Goal: Transaction & Acquisition: Purchase product/service

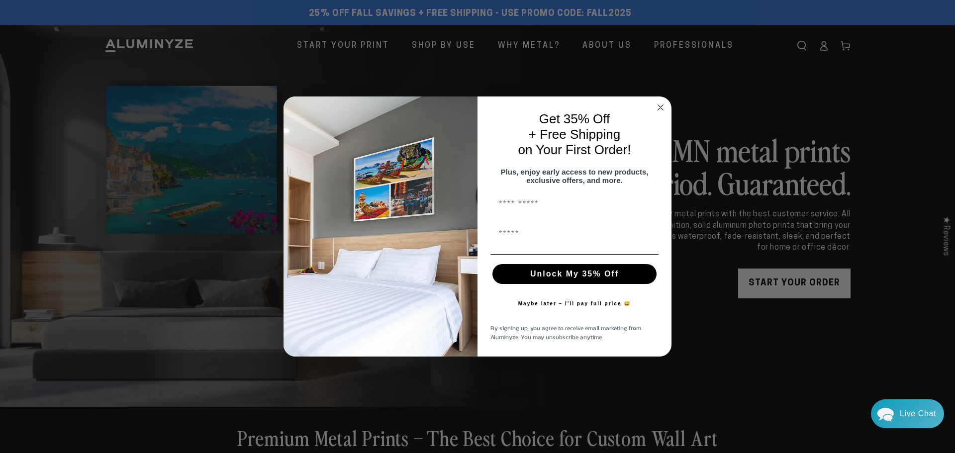
click at [661, 101] on circle "Close dialog" at bounding box center [660, 106] width 11 height 11
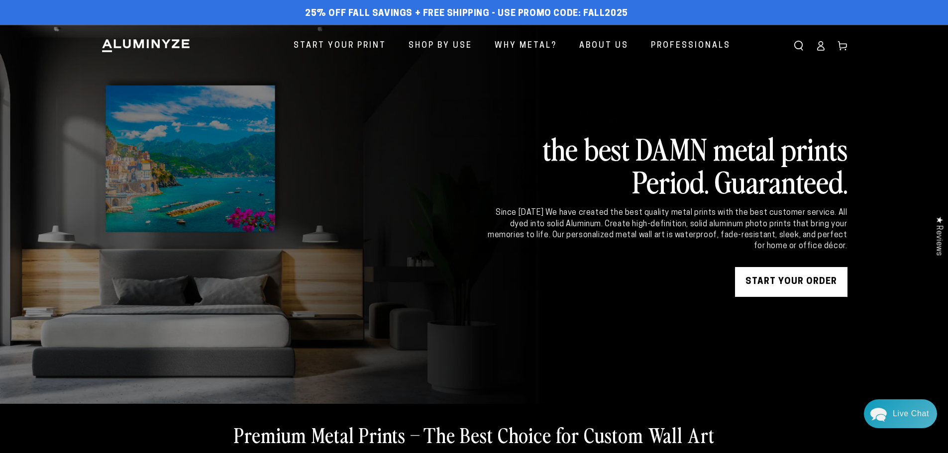
drag, startPoint x: 549, startPoint y: 154, endPoint x: 842, endPoint y: 241, distance: 306.1
click at [842, 241] on div "the best DAMN metal prints Period. Guaranteed. Since 2011 We have created the b…" at bounding box center [666, 214] width 361 height 165
click at [833, 229] on div "Since [DATE] We have created the best quality metal prints with the best custom…" at bounding box center [666, 229] width 361 height 45
drag, startPoint x: 845, startPoint y: 247, endPoint x: 793, endPoint y: 218, distance: 59.0
click at [793, 218] on div "Since [DATE] We have created the best quality metal prints with the best custom…" at bounding box center [666, 229] width 361 height 45
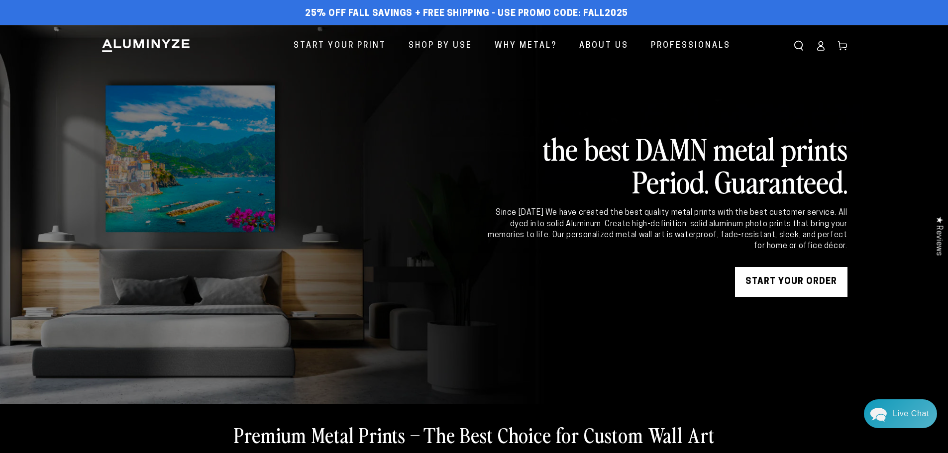
click at [811, 232] on div "Since 2011 We have created the best quality metal prints with the best customer…" at bounding box center [666, 229] width 361 height 45
drag, startPoint x: 846, startPoint y: 247, endPoint x: 843, endPoint y: 238, distance: 9.1
click at [759, 234] on div "Since 2011 We have created the best quality metal prints with the best customer…" at bounding box center [666, 229] width 361 height 45
click at [859, 238] on link at bounding box center [474, 214] width 948 height 379
drag, startPoint x: 569, startPoint y: 158, endPoint x: 847, endPoint y: 187, distance: 279.5
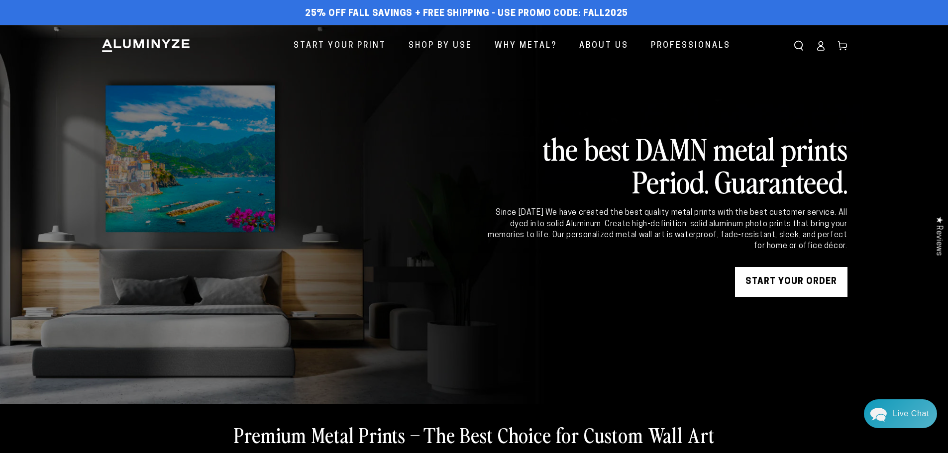
click at [847, 187] on h2 "the best DAMN metal prints Period. Guaranteed." at bounding box center [666, 165] width 361 height 66
click at [773, 194] on h2 "the best DAMN metal prints Period. Guaranteed." at bounding box center [666, 165] width 361 height 66
click at [782, 238] on div "Since [DATE] We have created the best quality metal prints with the best custom…" at bounding box center [666, 229] width 361 height 45
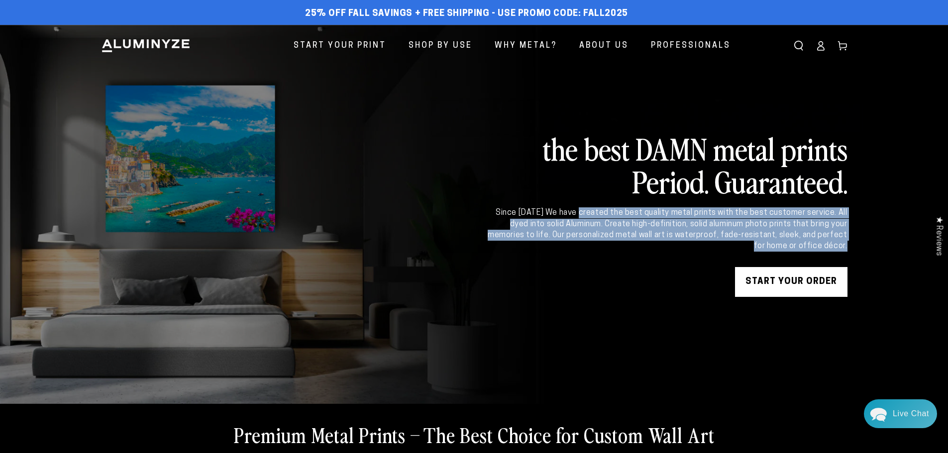
click at [782, 238] on div "Since [DATE] We have created the best quality metal prints with the best custom…" at bounding box center [666, 229] width 361 height 45
click at [788, 241] on div "Since 2011 We have created the best quality metal prints with the best customer…" at bounding box center [666, 229] width 361 height 45
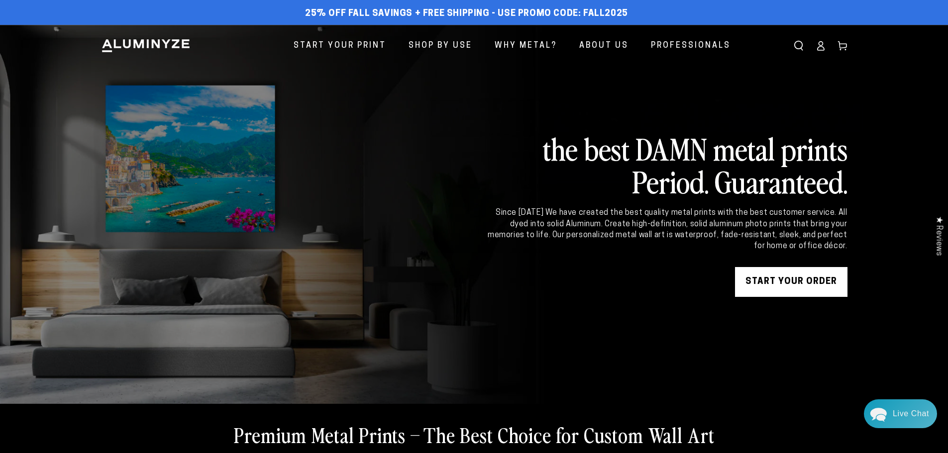
click at [788, 241] on div "Since 2011 We have created the best quality metal prints with the best customer…" at bounding box center [666, 229] width 361 height 45
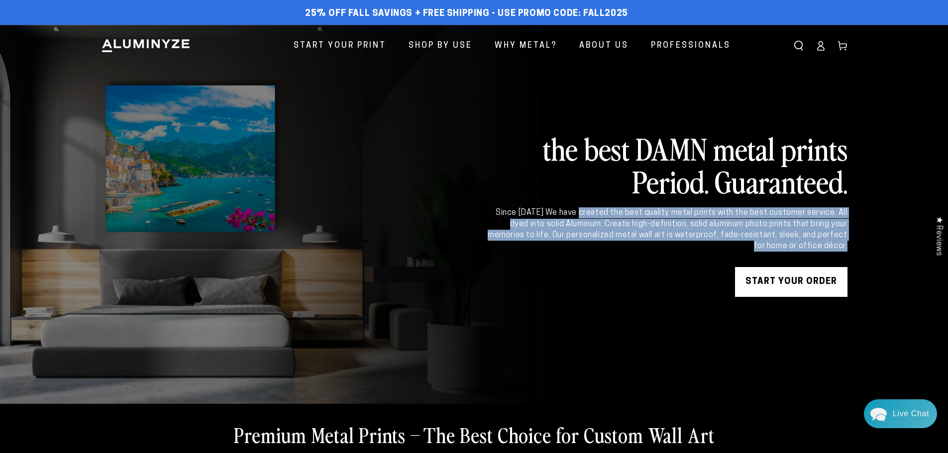
click at [788, 241] on div "Since 2011 We have created the best quality metal prints with the best customer…" at bounding box center [666, 229] width 361 height 45
click at [795, 232] on div "Since 2011 We have created the best quality metal prints with the best customer…" at bounding box center [666, 229] width 361 height 45
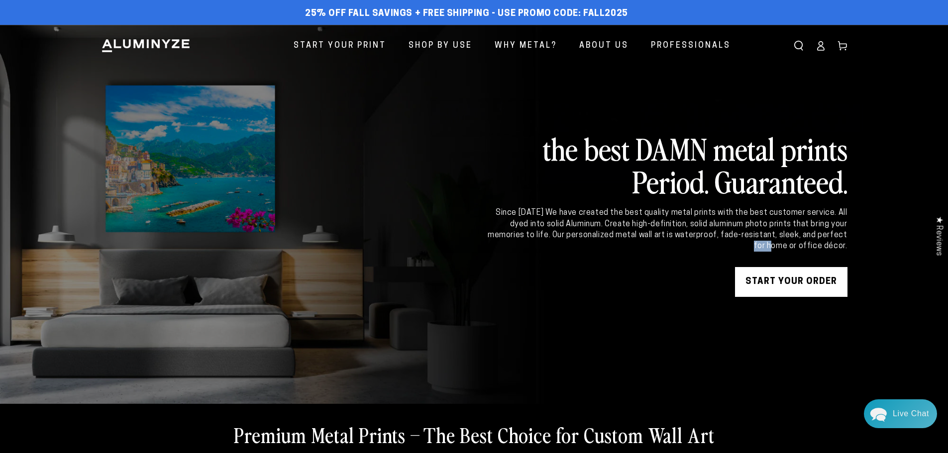
click at [795, 232] on div "Since 2011 We have created the best quality metal prints with the best customer…" at bounding box center [666, 229] width 361 height 45
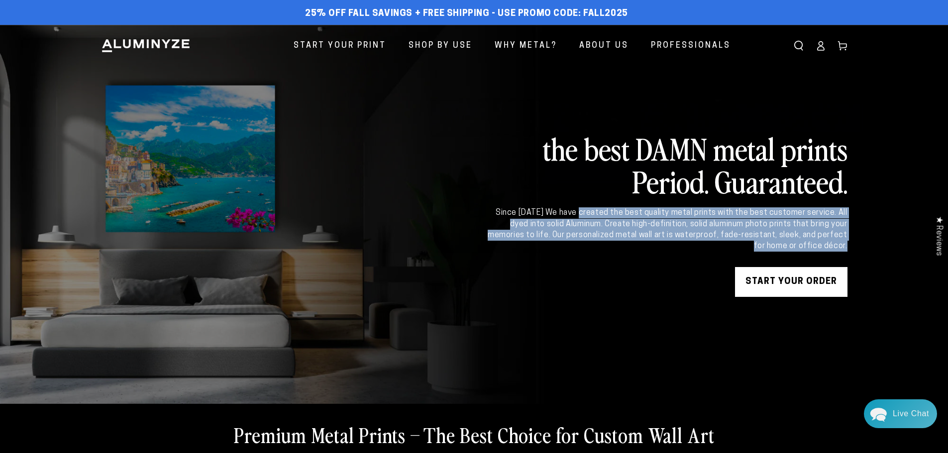
click at [795, 232] on div "Since 2011 We have created the best quality metal prints with the best customer…" at bounding box center [666, 229] width 361 height 45
click at [795, 244] on div "Since 2011 We have created the best quality metal prints with the best customer…" at bounding box center [666, 229] width 361 height 45
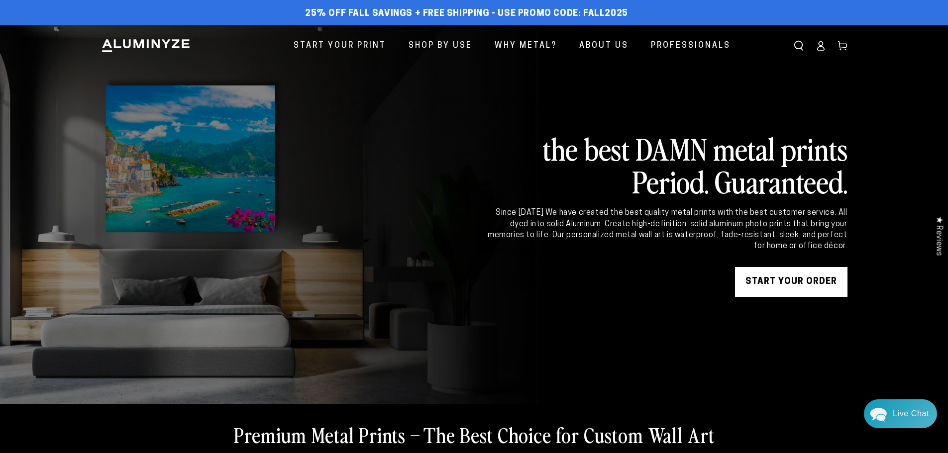
click at [795, 244] on div "Since 2011 We have created the best quality metal prints with the best customer…" at bounding box center [666, 229] width 361 height 45
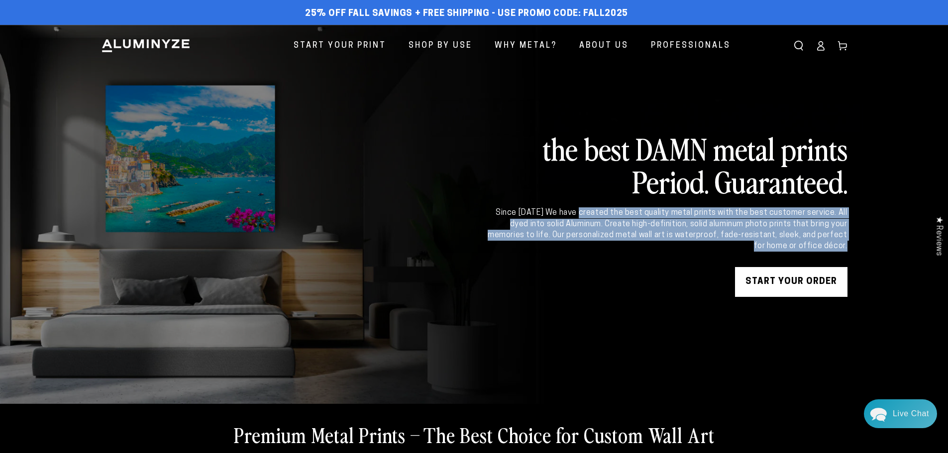
click at [795, 244] on div "Since 2011 We have created the best quality metal prints with the best customer…" at bounding box center [666, 229] width 361 height 45
click at [795, 235] on div "Since 2011 We have created the best quality metal prints with the best customer…" at bounding box center [666, 229] width 361 height 45
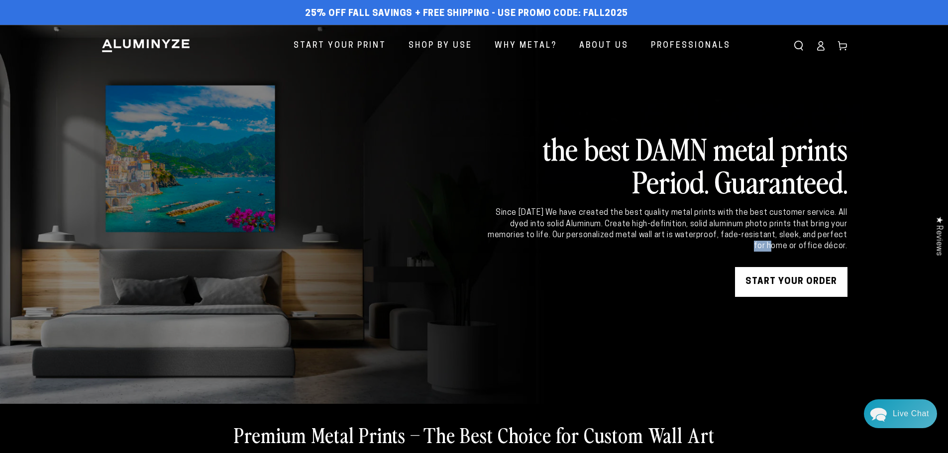
click at [795, 235] on div "Since 2011 We have created the best quality metal prints with the best customer…" at bounding box center [666, 229] width 361 height 45
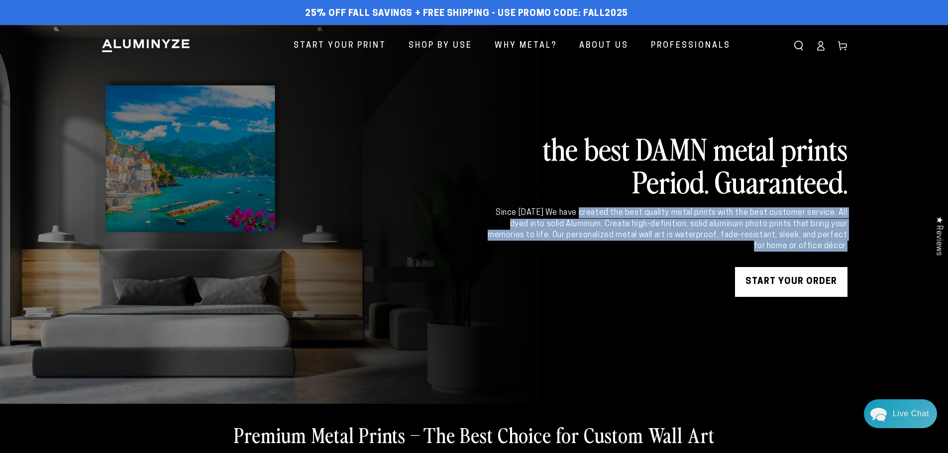
click at [795, 235] on div "Since 2011 We have created the best quality metal prints with the best customer…" at bounding box center [666, 229] width 361 height 45
click at [807, 250] on div "Since 2011 We have created the best quality metal prints with the best customer…" at bounding box center [666, 229] width 361 height 45
click at [823, 245] on div "Since 2011 We have created the best quality metal prints with the best customer…" at bounding box center [666, 229] width 361 height 45
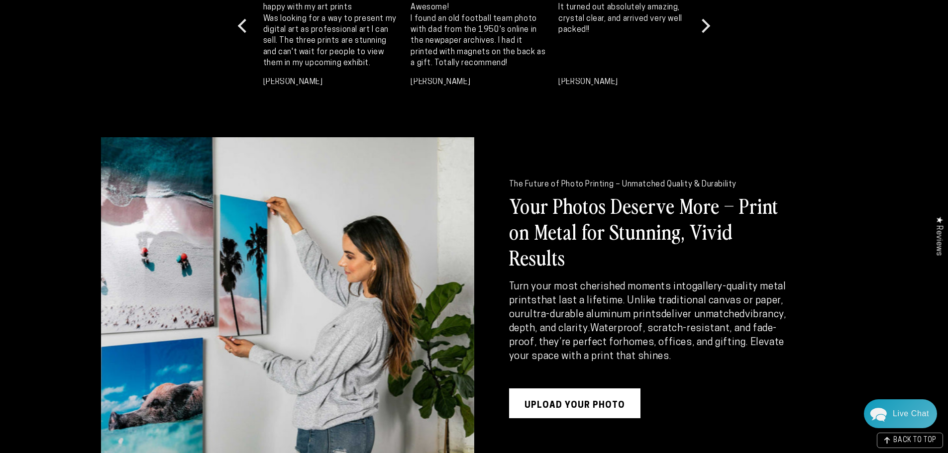
scroll to position [1194, 0]
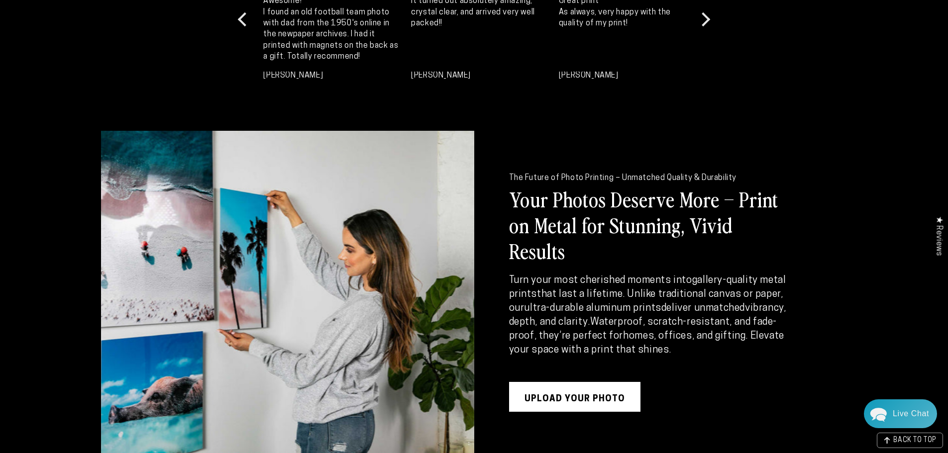
click at [679, 317] on strong "Waterproof, scratch-resistant, and fade-proof" at bounding box center [643, 329] width 268 height 24
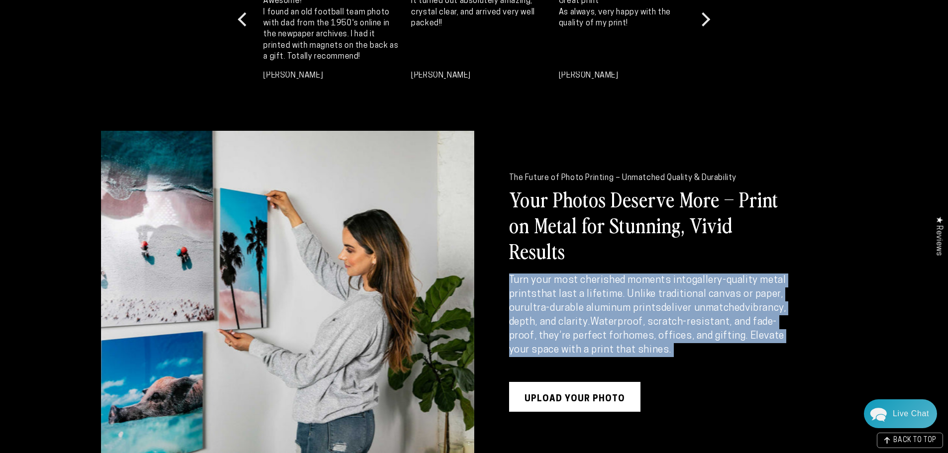
click at [679, 317] on strong "Waterproof, scratch-resistant, and fade-proof" at bounding box center [643, 329] width 268 height 24
click at [697, 317] on strong "Waterproof, scratch-resistant, and fade-proof" at bounding box center [643, 329] width 268 height 24
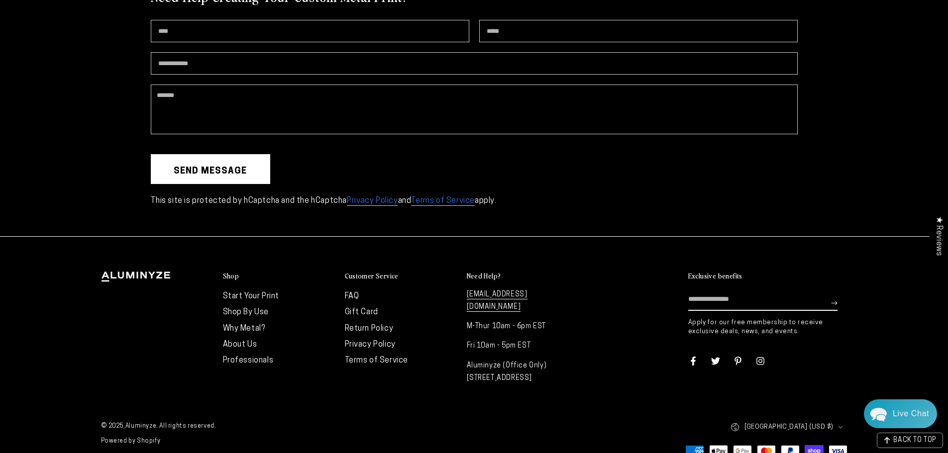
scroll to position [2830, 0]
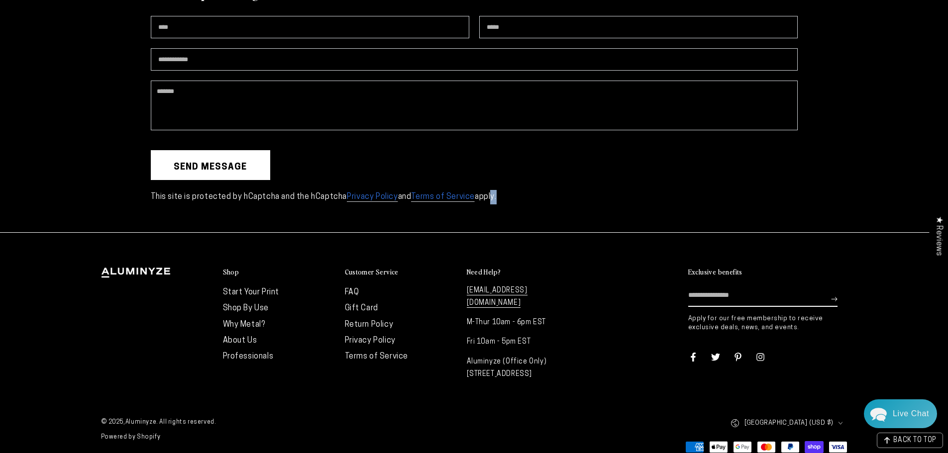
drag, startPoint x: 495, startPoint y: 196, endPoint x: 490, endPoint y: 196, distance: 5.5
click at [490, 196] on p "This site is protected by hCaptcha and the hCaptcha Privacy Policy and Terms of…" at bounding box center [474, 197] width 647 height 14
click at [498, 196] on p "This site is protected by hCaptcha and the hCaptcha Privacy Policy and Terms of…" at bounding box center [474, 197] width 647 height 14
drag, startPoint x: 499, startPoint y: 196, endPoint x: 139, endPoint y: 187, distance: 360.3
click at [139, 187] on div "Need Help Creating Your Custom Metal Print? Name Email * Phone number Comment S…" at bounding box center [474, 98] width 796 height 267
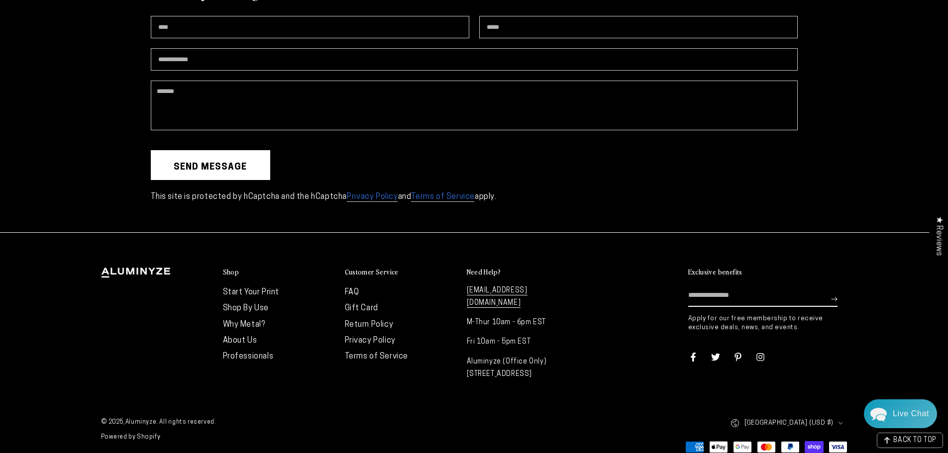
click at [79, 203] on div "Need Help Creating Your Custom Metal Print? Name Email * Phone number Comment S…" at bounding box center [474, 98] width 796 height 267
click at [185, 196] on p "This site is protected by hCaptcha and the hCaptcha Privacy Policy and Terms of…" at bounding box center [474, 197] width 647 height 14
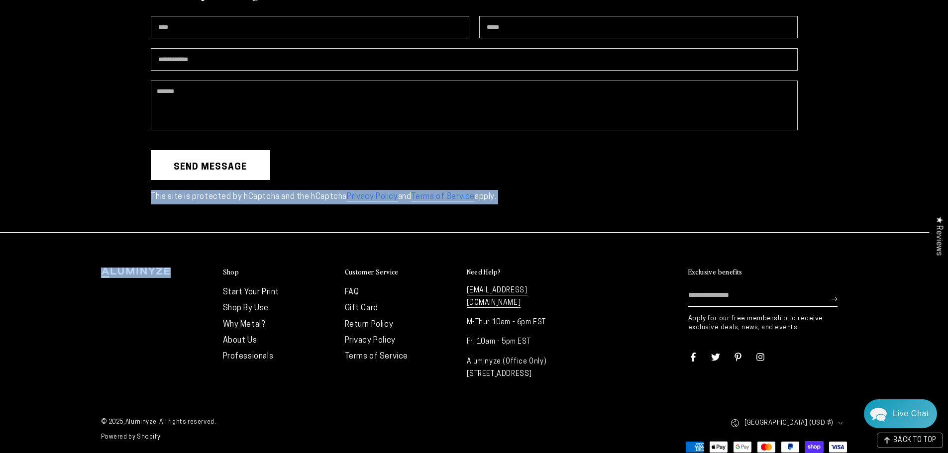
click at [185, 196] on p "This site is protected by hCaptcha and the hCaptcha Privacy Policy and Terms of…" at bounding box center [474, 197] width 647 height 14
click at [261, 193] on p "This site is protected by hCaptcha and the hCaptcha Privacy Policy and Terms of…" at bounding box center [474, 197] width 647 height 14
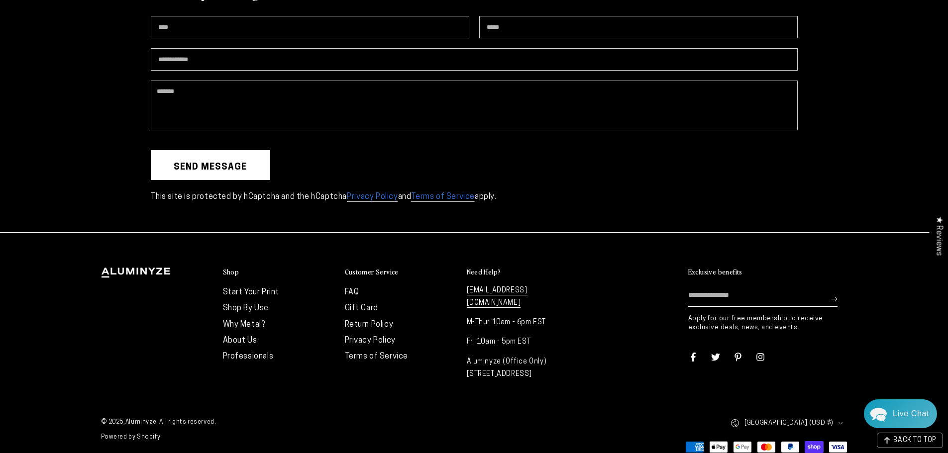
click at [792, 251] on div "Shop Start Your Print Shop By Use Why Metal? About Us Professionals" at bounding box center [474, 324] width 796 height 183
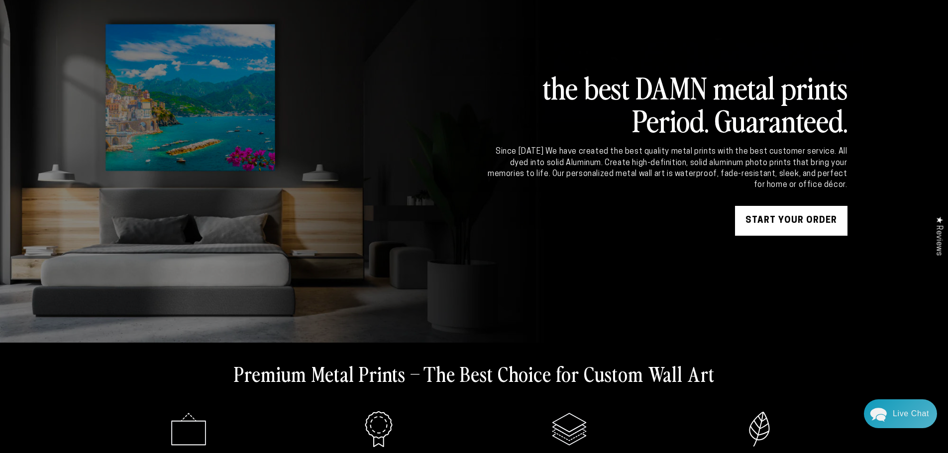
scroll to position [0, 0]
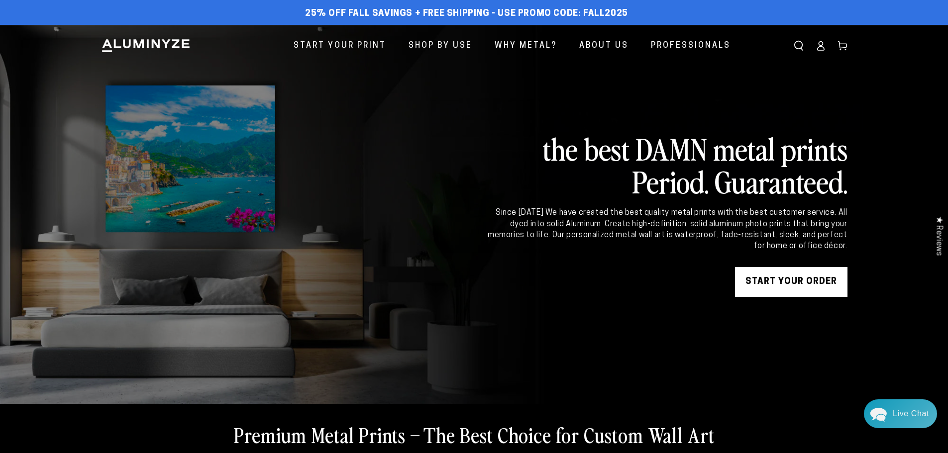
click at [811, 249] on div "Since 2011 We have created the best quality metal prints with the best customer…" at bounding box center [666, 229] width 361 height 45
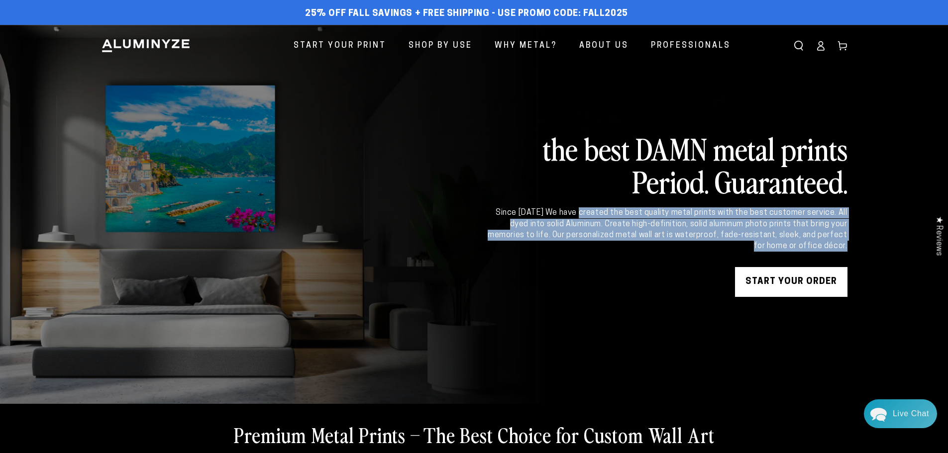
click at [811, 249] on div "Since 2011 We have created the best quality metal prints with the best customer…" at bounding box center [666, 229] width 361 height 45
click at [811, 237] on div "Since 2011 We have created the best quality metal prints with the best customer…" at bounding box center [666, 229] width 361 height 45
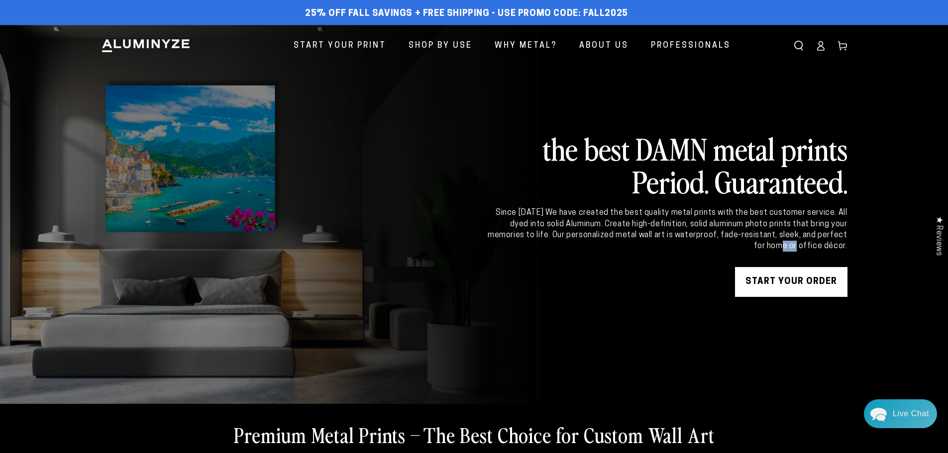
click at [811, 237] on div "Since 2011 We have created the best quality metal prints with the best customer…" at bounding box center [666, 229] width 361 height 45
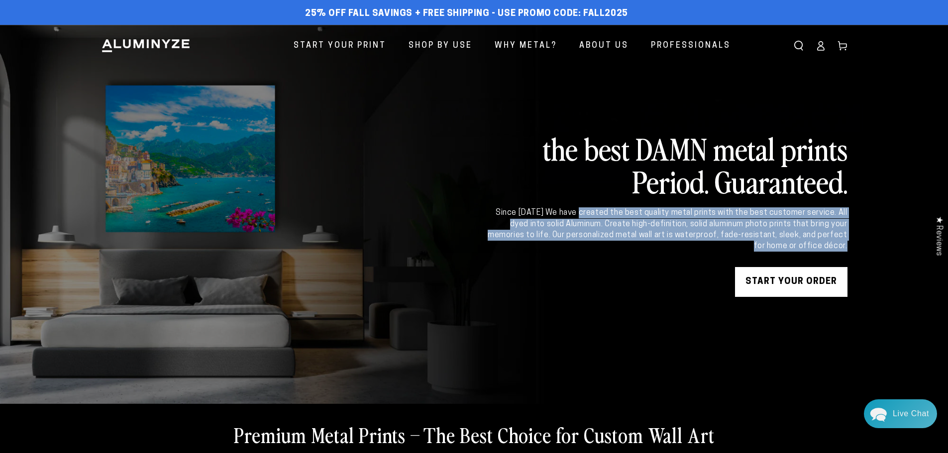
click at [811, 237] on div "Since 2011 We have created the best quality metal prints with the best customer…" at bounding box center [666, 229] width 361 height 45
click at [819, 235] on div "Since 2011 We have created the best quality metal prints with the best customer…" at bounding box center [666, 229] width 361 height 45
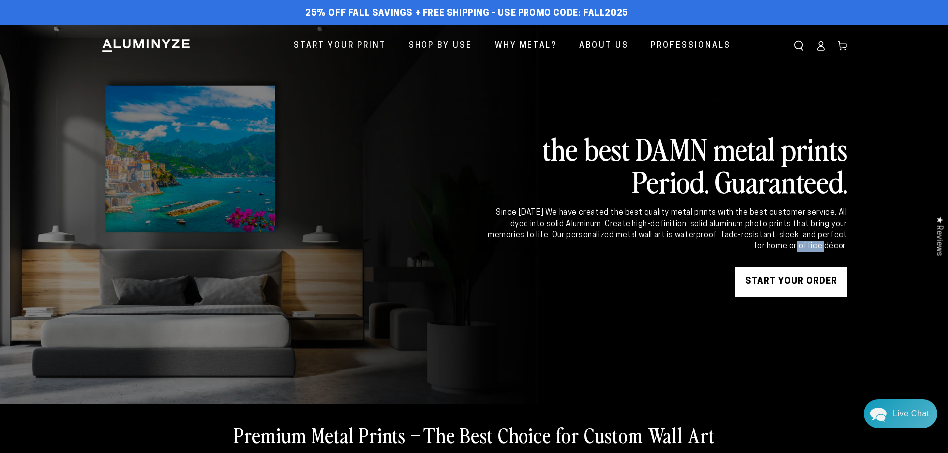
click at [819, 235] on div "Since 2011 We have created the best quality metal prints with the best customer…" at bounding box center [666, 229] width 361 height 45
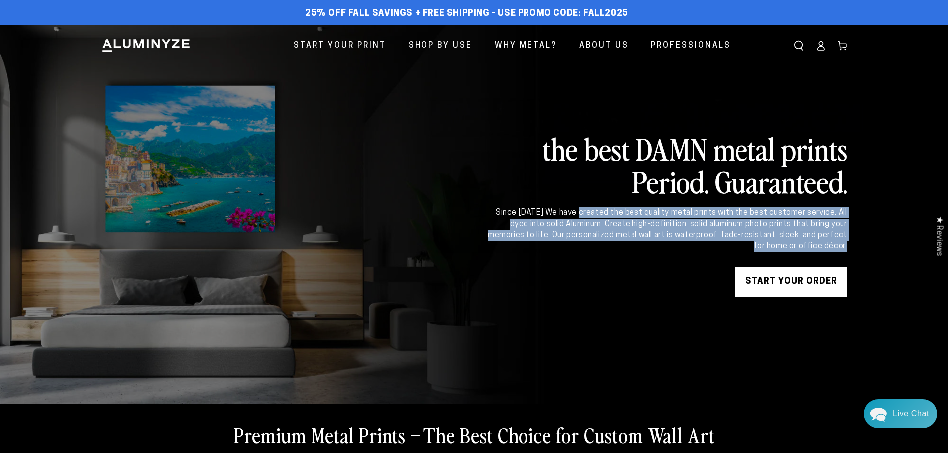
click at [819, 235] on div "Since 2011 We have created the best quality metal prints with the best customer…" at bounding box center [666, 229] width 361 height 45
click at [809, 249] on div "Since 2011 We have created the best quality metal prints with the best customer…" at bounding box center [666, 229] width 361 height 45
click at [833, 252] on div "Since 2011 We have created the best quality metal prints with the best customer…" at bounding box center [666, 229] width 361 height 45
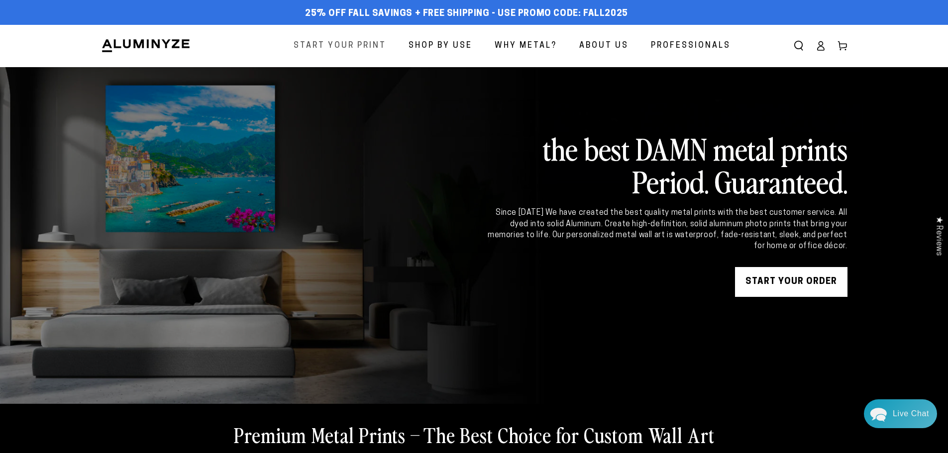
click at [340, 43] on span "Start Your Print" at bounding box center [340, 46] width 93 height 14
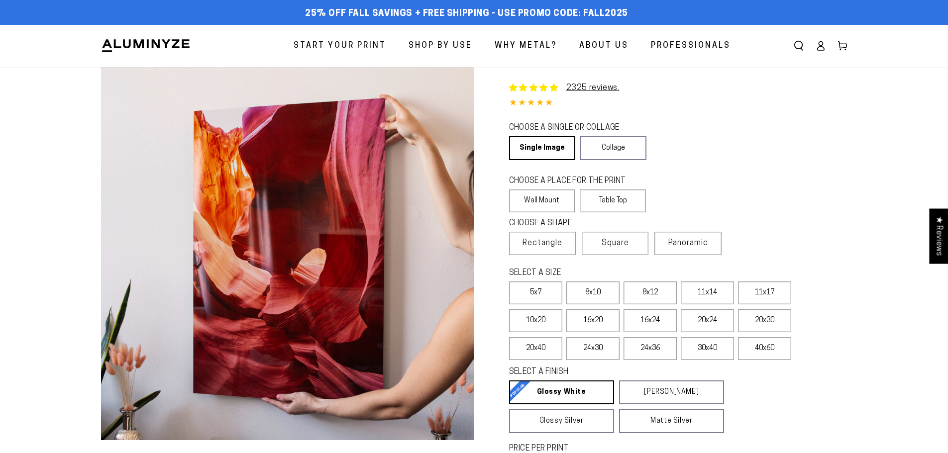
select select "**********"
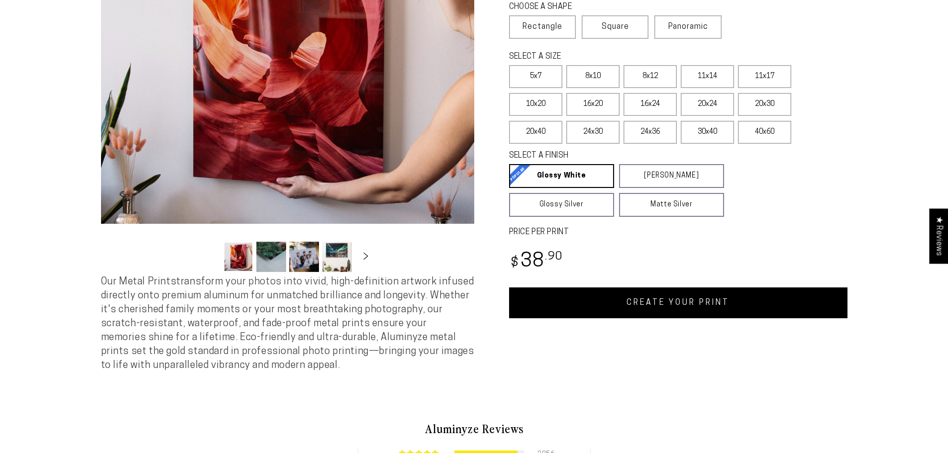
scroll to position [199, 0]
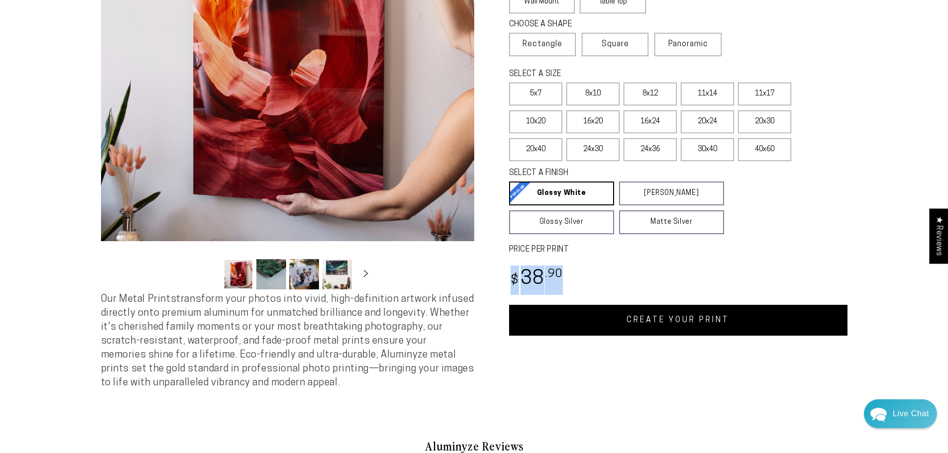
drag, startPoint x: 560, startPoint y: 272, endPoint x: 503, endPoint y: 272, distance: 56.7
click at [503, 272] on div "Single Product 2325 reviews. 4.85 / 5.0 (2258) 2258 total reviews CHOOSE A SING…" at bounding box center [660, 102] width 373 height 468
click at [560, 285] on bdi "$ 38 .90" at bounding box center [536, 279] width 54 height 19
click at [531, 285] on bdi "$ 38 .90" at bounding box center [536, 279] width 54 height 19
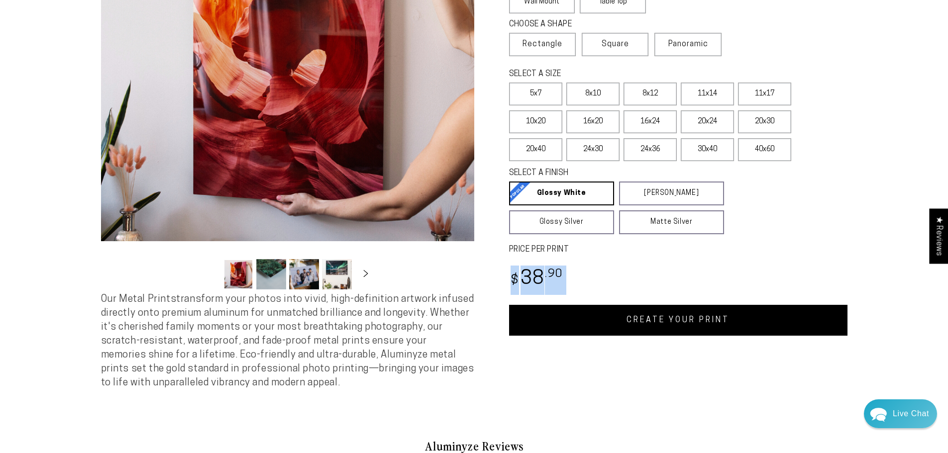
click at [531, 285] on bdi "$ 38 .90" at bounding box center [536, 279] width 54 height 19
click at [556, 280] on sup ".90" at bounding box center [554, 274] width 18 height 11
click at [562, 274] on sup ".90" at bounding box center [554, 274] width 18 height 11
drag, startPoint x: 561, startPoint y: 272, endPoint x: 512, endPoint y: 279, distance: 49.2
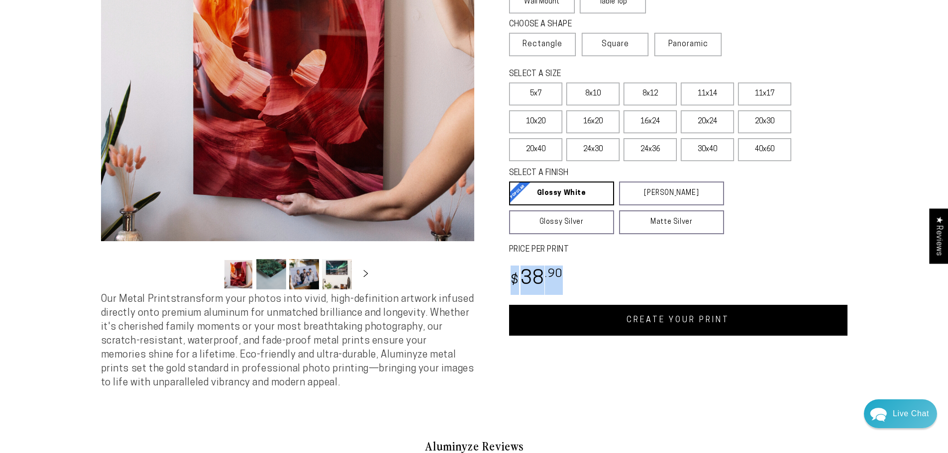
click at [512, 279] on bdi "$ 38 .90" at bounding box center [536, 279] width 54 height 19
click at [513, 279] on span "$" at bounding box center [514, 280] width 8 height 13
drag, startPoint x: 511, startPoint y: 279, endPoint x: 543, endPoint y: 278, distance: 31.9
click at [543, 278] on bdi "$ 38 .90" at bounding box center [536, 279] width 54 height 19
drag, startPoint x: 550, startPoint y: 275, endPoint x: 563, endPoint y: 274, distance: 12.4
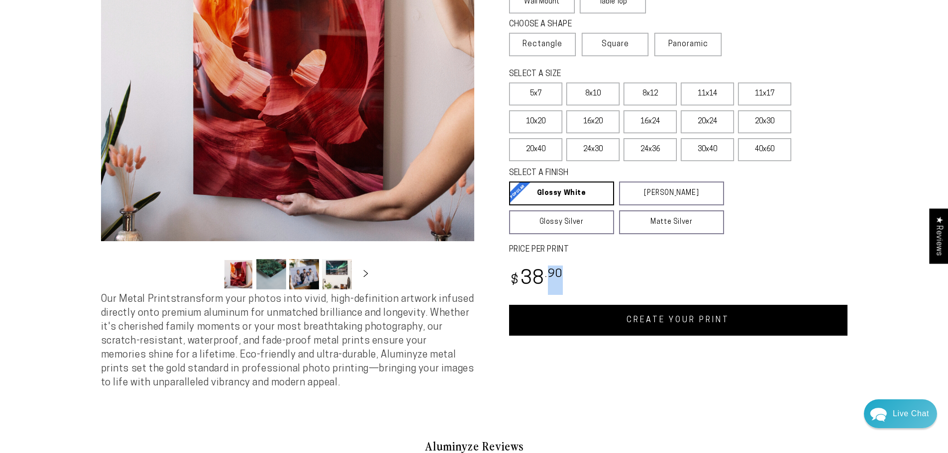
click at [563, 274] on dd "$ 38 .90" at bounding box center [536, 280] width 54 height 29
click at [557, 274] on sup ".90" at bounding box center [554, 274] width 18 height 11
click at [550, 274] on sup ".90" at bounding box center [554, 274] width 18 height 11
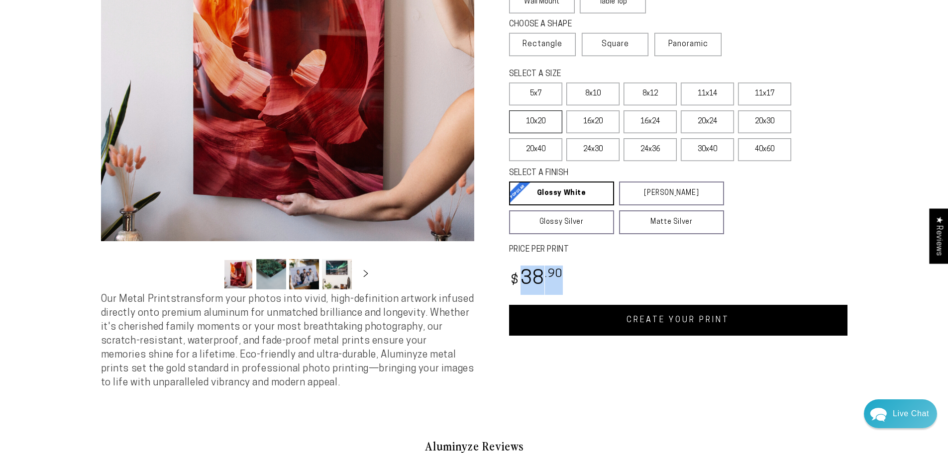
drag, startPoint x: 493, startPoint y: 120, endPoint x: 543, endPoint y: 128, distance: 50.4
click at [543, 128] on div "Single Product 2325 reviews. 4.85 / 5.0 (2258) 2258 total reviews CHOOSE A SING…" at bounding box center [660, 102] width 373 height 468
click at [494, 138] on div "Single Product 2325 reviews. 4.85 / 5.0 (2258) 2258 total reviews CHOOSE A SING…" at bounding box center [660, 102] width 373 height 468
click at [832, 230] on div "SELECT A FINISH Learn more Glossy White Glossy White Our bright white glossy su…" at bounding box center [678, 202] width 338 height 72
